Goal: Navigation & Orientation: Find specific page/section

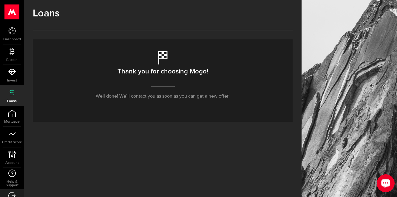
click at [387, 183] on icon "Open LiveChat chat widget" at bounding box center [386, 183] width 6 height 4
click at [14, 99] on span "Loans" at bounding box center [12, 101] width 24 height 4
click at [157, 99] on p "Well done! We’ll contact you as soon as you can get a new offer!" at bounding box center [163, 96] width 134 height 7
click at [13, 14] on use at bounding box center [12, 11] width 15 height 15
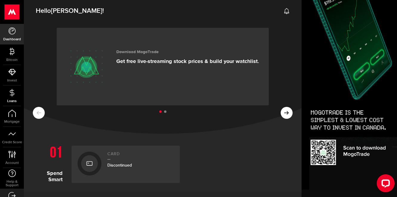
click at [13, 98] on link "Loans" at bounding box center [12, 96] width 24 height 20
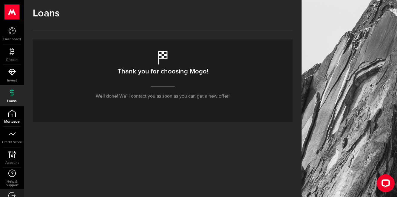
scroll to position [12, 0]
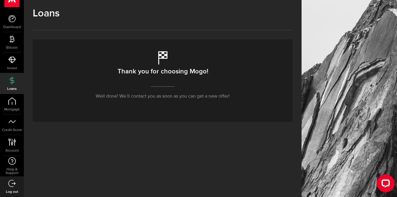
click at [14, 184] on icon at bounding box center [11, 183] width 7 height 7
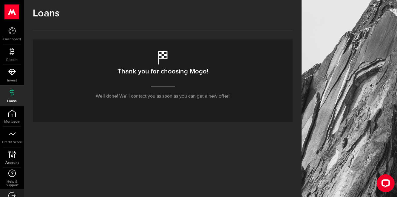
scroll to position [12, 0]
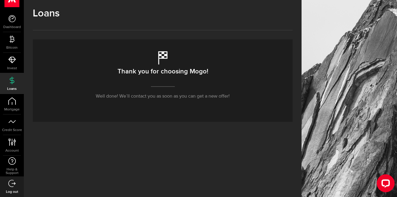
click at [12, 184] on icon at bounding box center [11, 183] width 7 height 7
